Goal: Task Accomplishment & Management: Use online tool/utility

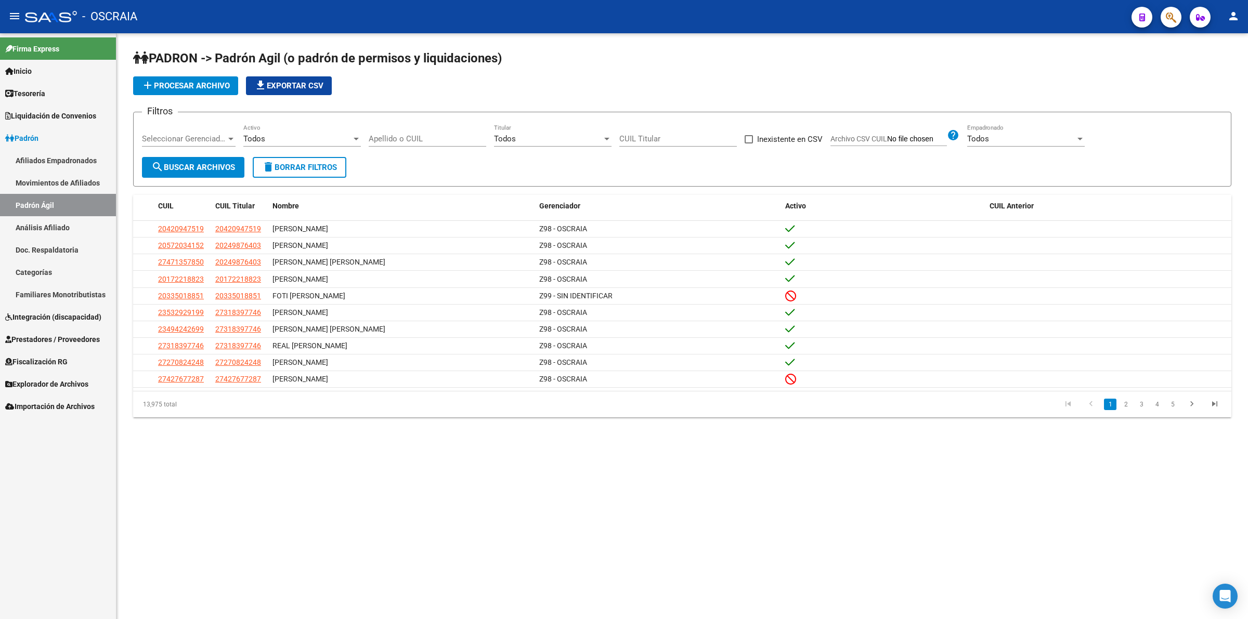
click at [53, 226] on link "Análisis Afiliado" at bounding box center [58, 227] width 116 height 22
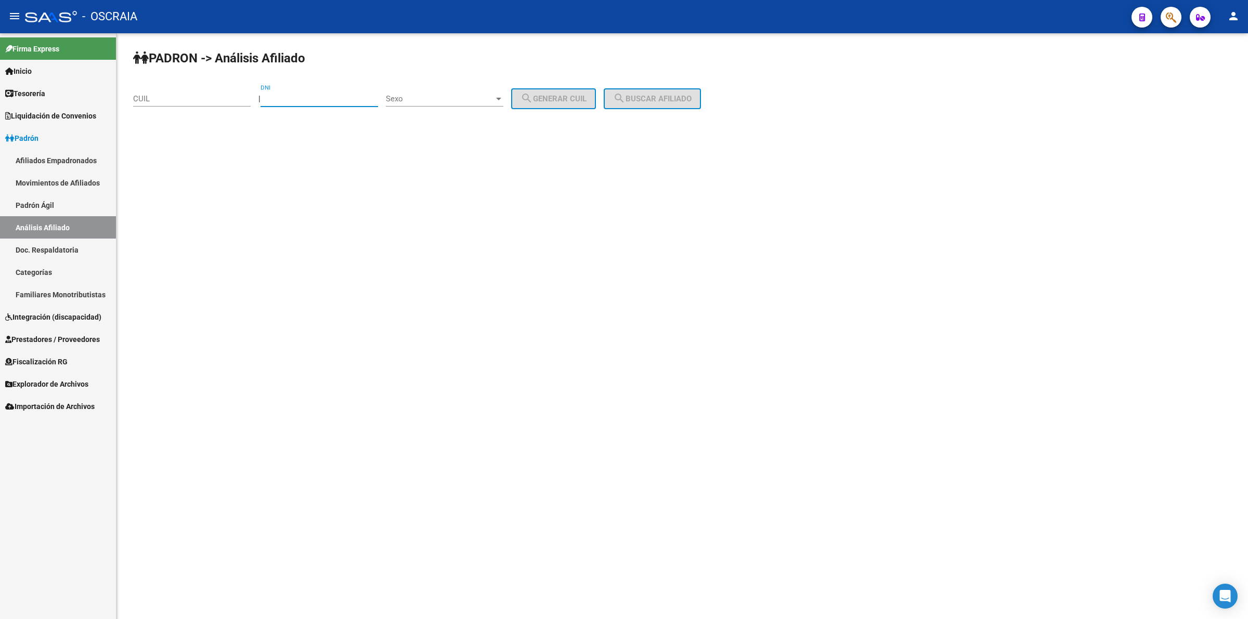
click at [299, 98] on input "DNI" at bounding box center [320, 98] width 118 height 9
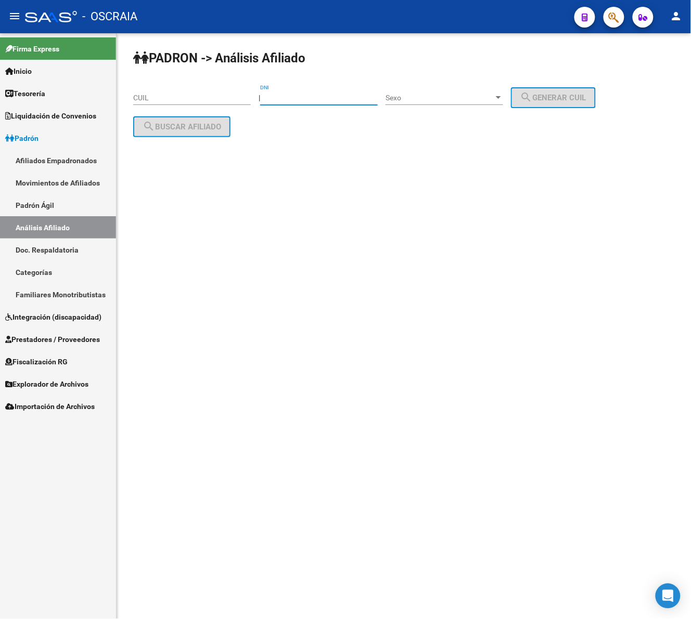
click at [299, 98] on input "DNI" at bounding box center [319, 98] width 118 height 9
click at [306, 94] on input "DNI" at bounding box center [319, 98] width 118 height 9
click at [306, 95] on input "DNI" at bounding box center [319, 98] width 118 height 9
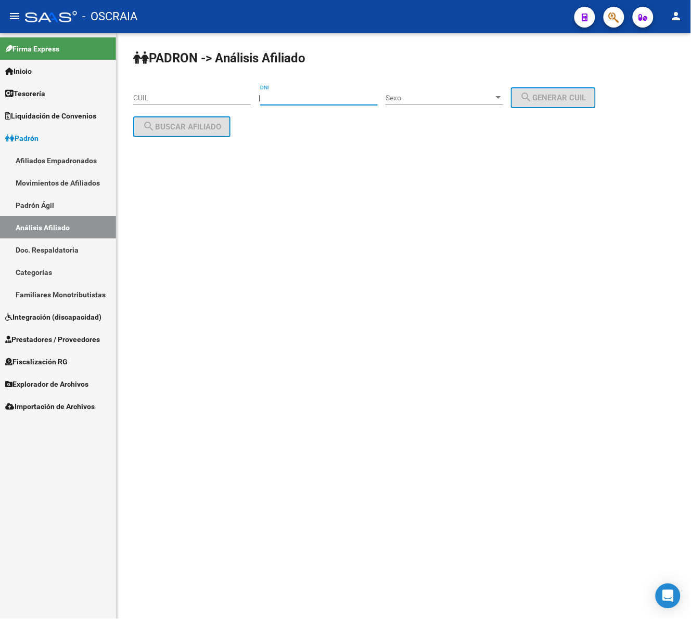
click at [306, 95] on input "DNI" at bounding box center [319, 98] width 118 height 9
type input "47815810"
click at [455, 87] on div "Sexo Sexo" at bounding box center [444, 94] width 118 height 21
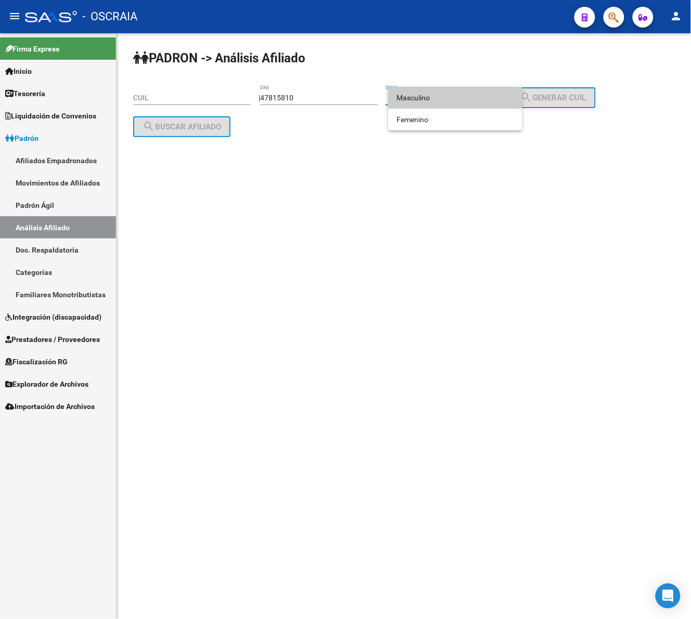
click at [457, 98] on span "Masculino" at bounding box center [455, 98] width 118 height 22
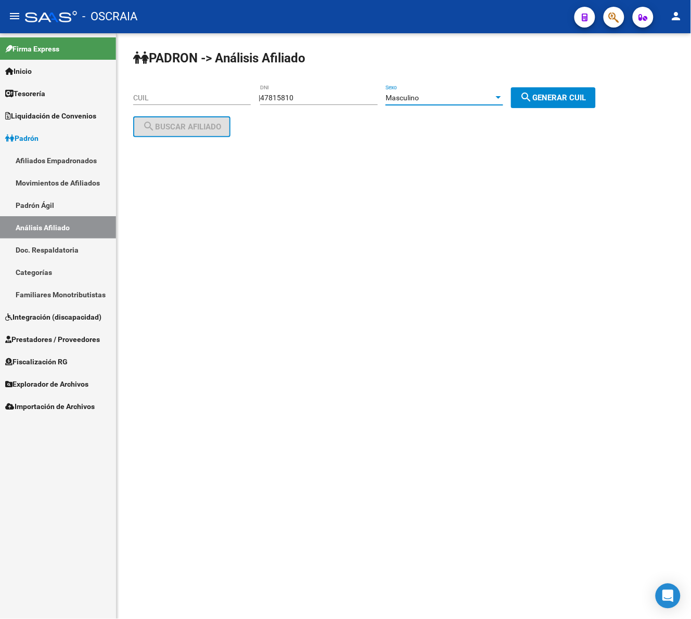
click at [543, 98] on span "search Generar CUIL" at bounding box center [553, 97] width 66 height 9
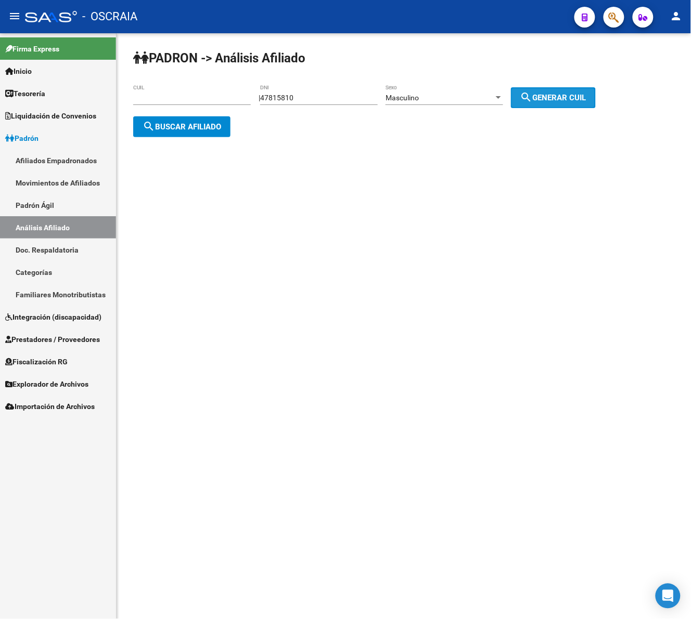
type input "20-47815810-7"
click at [543, 98] on span "search Generar CUIL" at bounding box center [553, 97] width 66 height 9
click at [181, 119] on button "search Buscar afiliado" at bounding box center [181, 126] width 97 height 21
